Goal: Communication & Community: Answer question/provide support

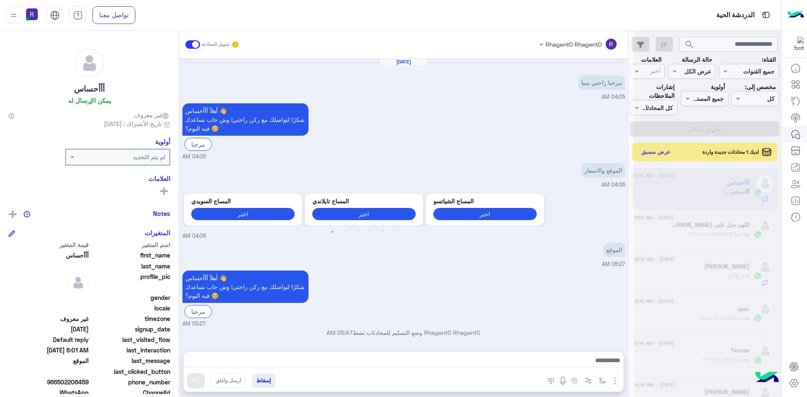
scroll to position [494, 0]
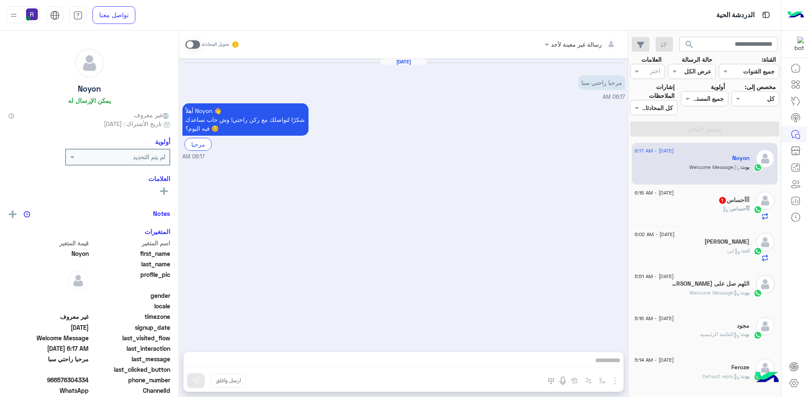
click at [707, 215] on div "أأأحساس :" at bounding box center [692, 212] width 115 height 15
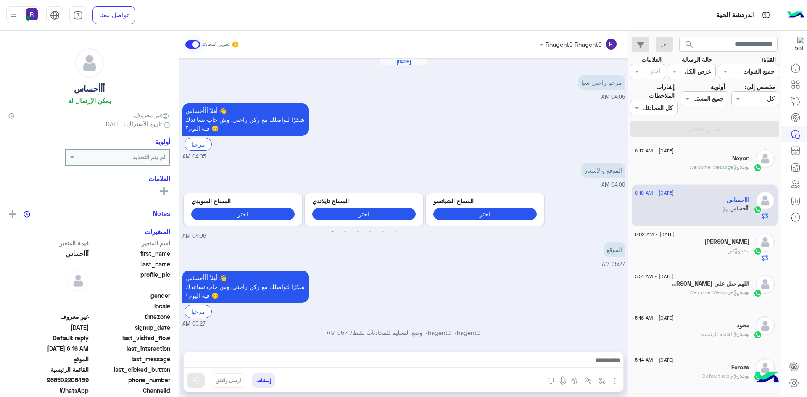
scroll to position [494, 0]
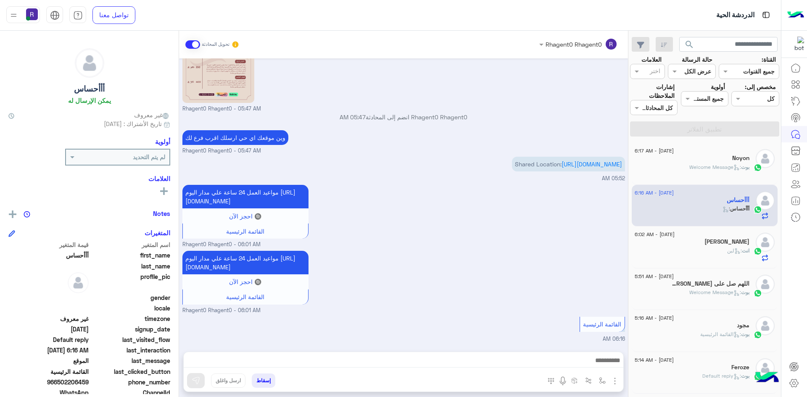
click at [702, 247] on div "انت : لبن" at bounding box center [692, 254] width 115 height 15
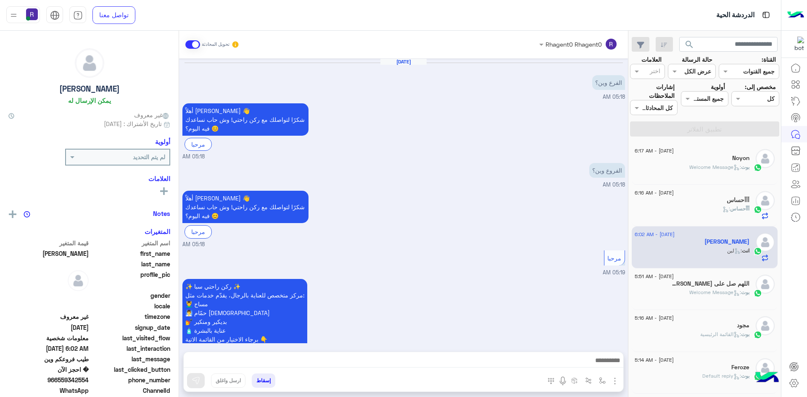
scroll to position [642, 0]
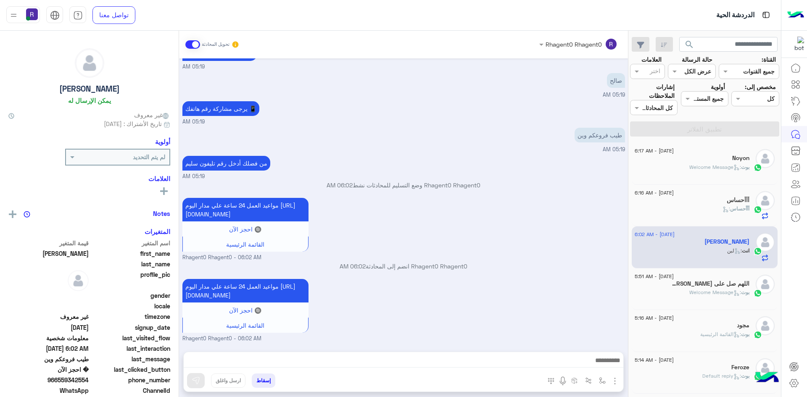
click at [697, 279] on div "[DATE] - 5:51 AM" at bounding box center [692, 277] width 115 height 5
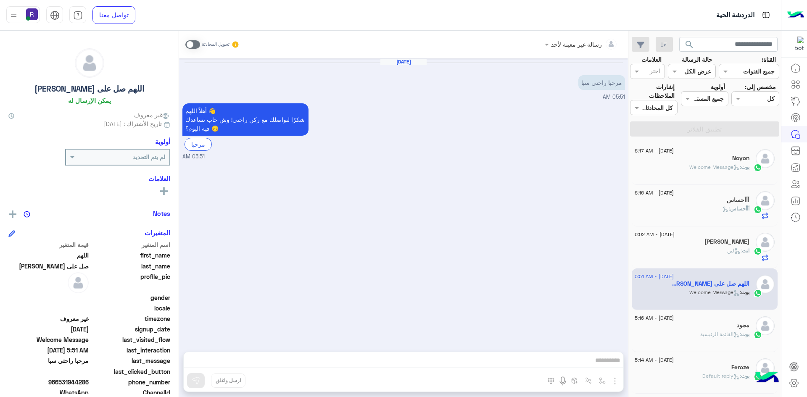
click at [704, 153] on div "[DATE] - 6:17 AM" at bounding box center [692, 151] width 115 height 5
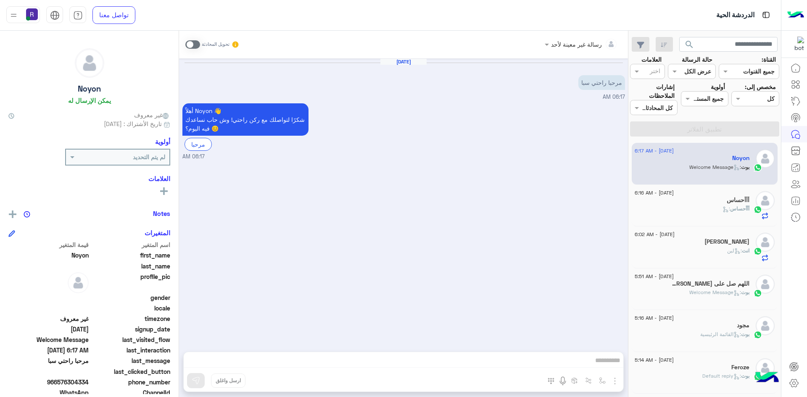
click at [698, 217] on div "أأأحساس :" at bounding box center [692, 212] width 115 height 15
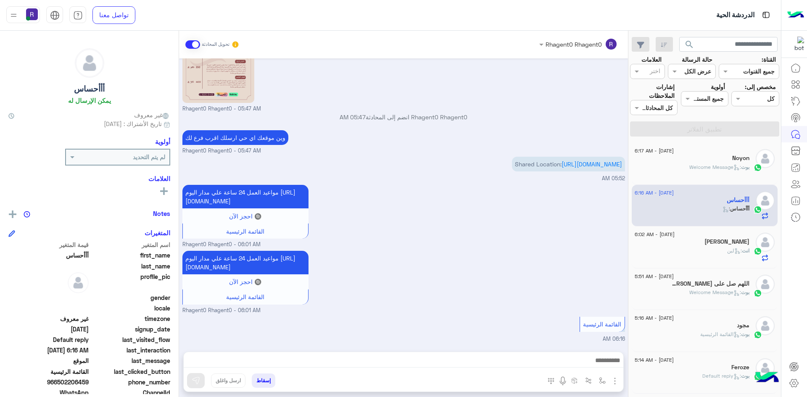
click at [679, 257] on div "انت : لبن" at bounding box center [692, 254] width 115 height 15
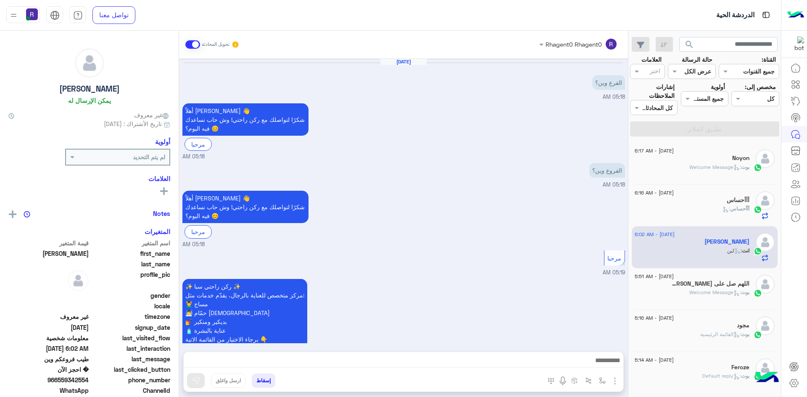
scroll to position [642, 0]
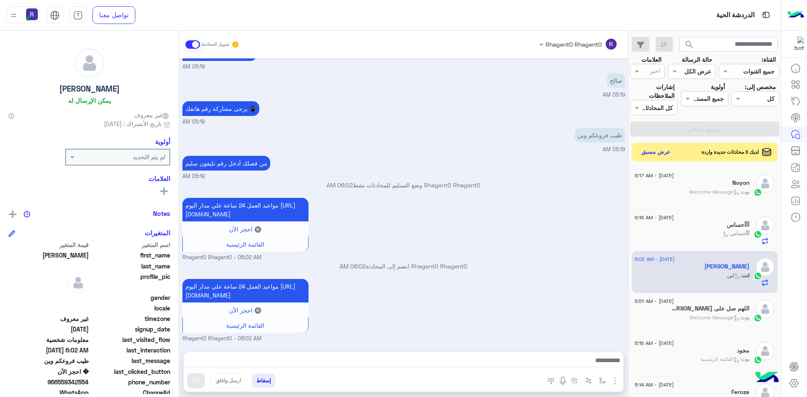
click at [653, 145] on div "لديك 3 محادثات جديدة واردة عرض مسبق" at bounding box center [705, 152] width 146 height 18
click at [654, 153] on button "عرض مسبق" at bounding box center [655, 151] width 35 height 11
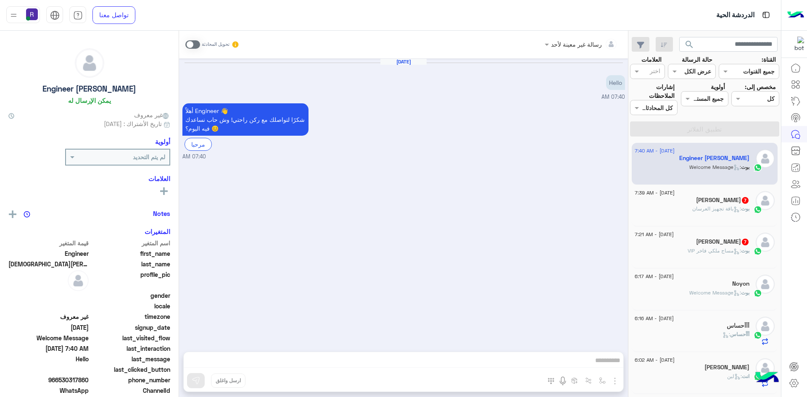
click at [675, 199] on div "[PERSON_NAME] 7" at bounding box center [692, 201] width 115 height 9
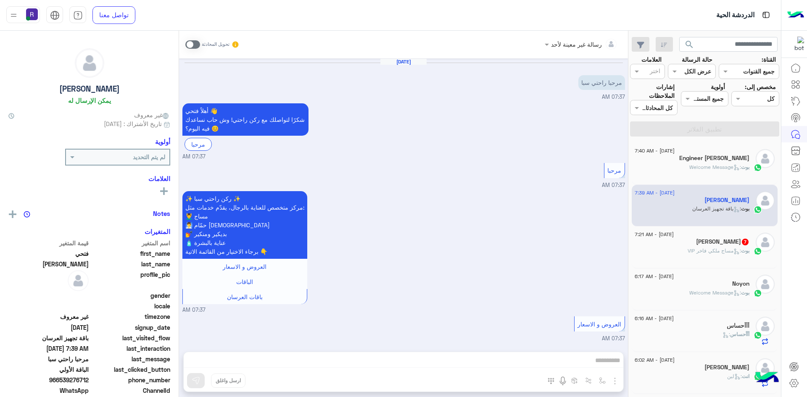
scroll to position [890, 0]
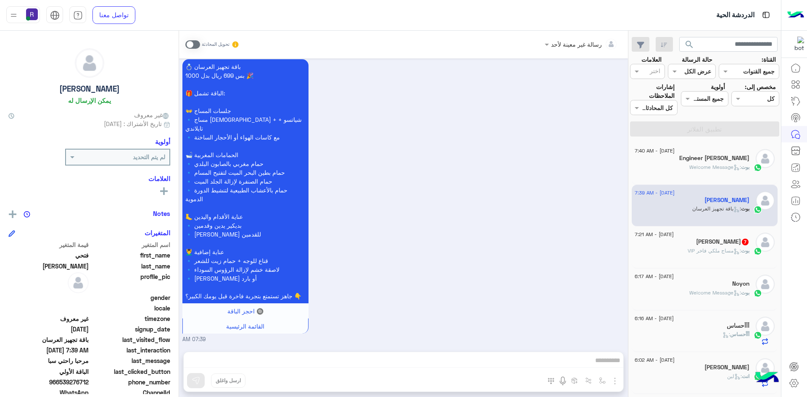
click at [684, 244] on div "[PERSON_NAME] 7" at bounding box center [692, 242] width 115 height 9
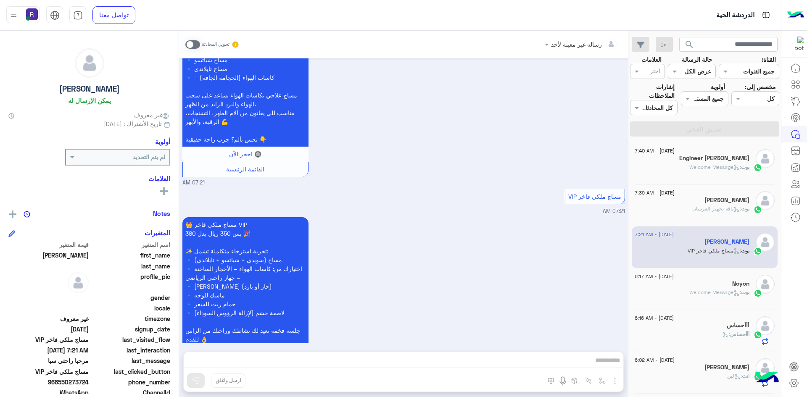
scroll to position [1434, 0]
